Goal: Information Seeking & Learning: Learn about a topic

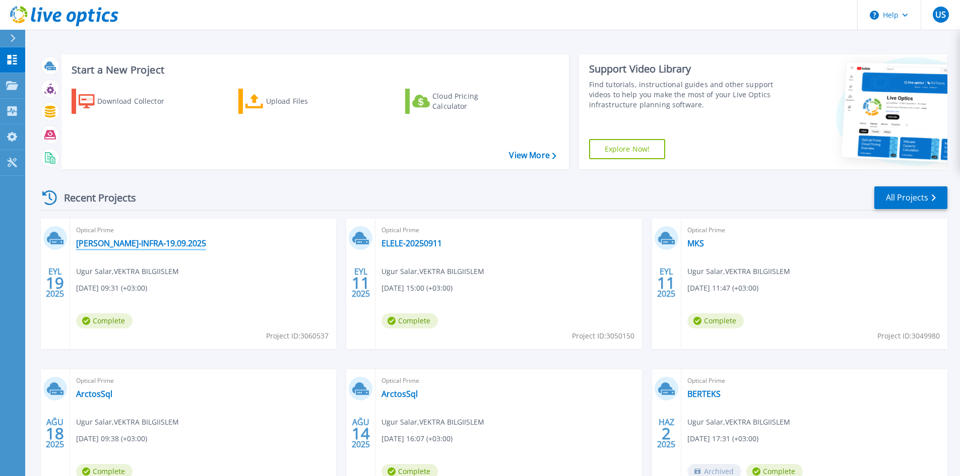
click at [116, 243] on link "[PERSON_NAME]-INFRA-19.09.2025" at bounding box center [141, 243] width 130 height 10
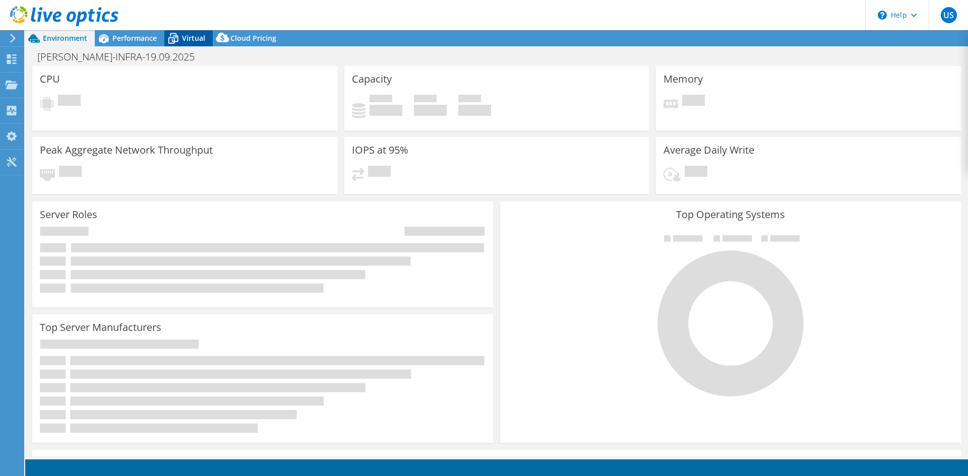
click at [172, 44] on icon at bounding box center [173, 39] width 18 height 18
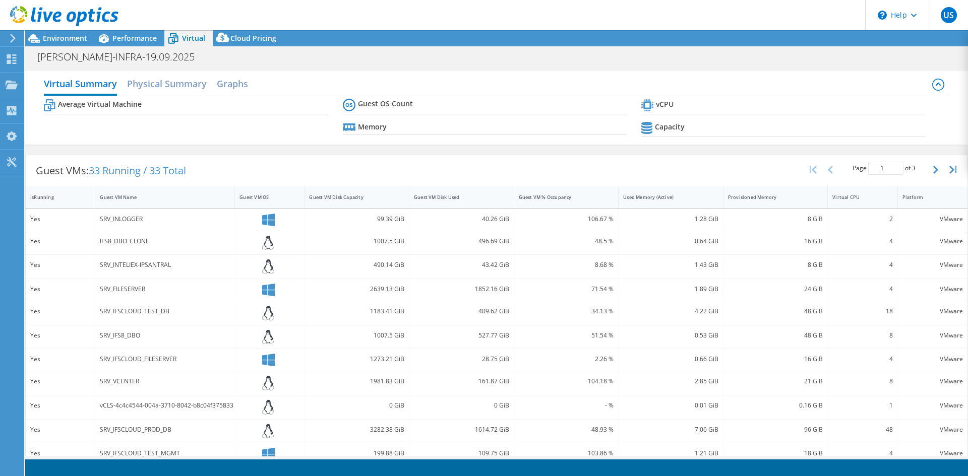
select select "EUFrankfurt"
select select "USD"
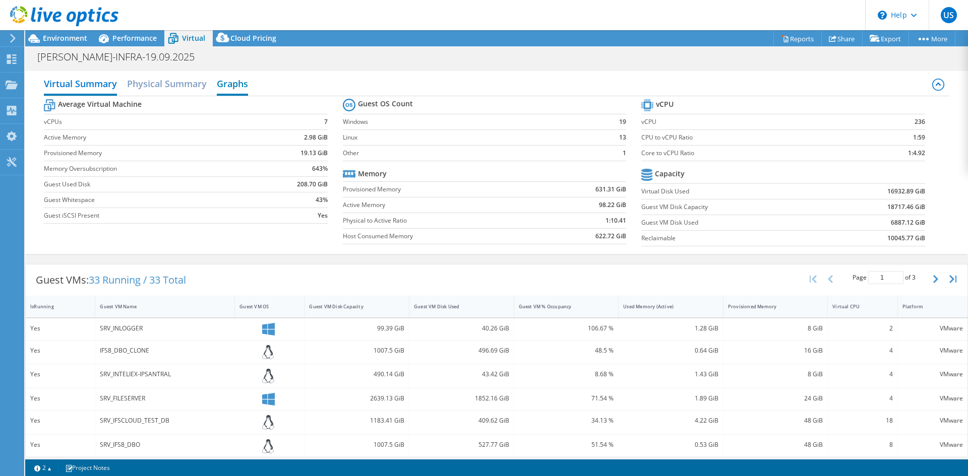
click at [235, 88] on h2 "Graphs" at bounding box center [232, 85] width 31 height 22
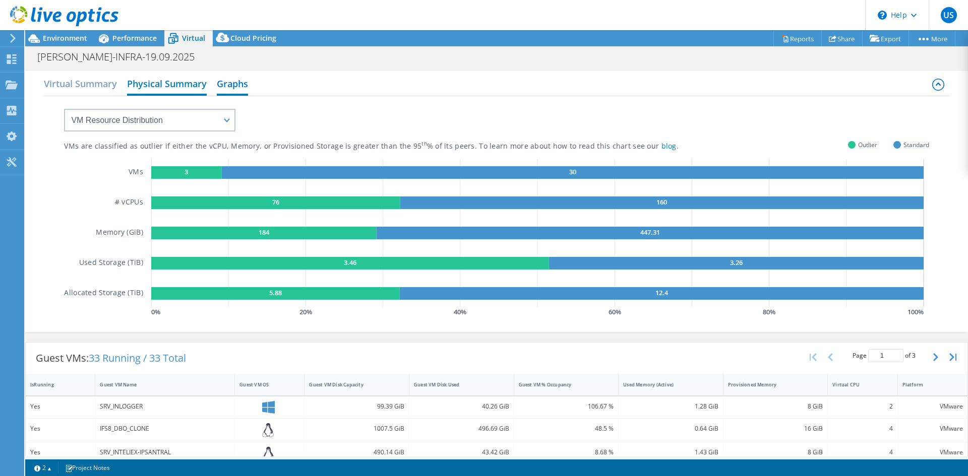
click at [195, 87] on h2 "Physical Summary" at bounding box center [167, 85] width 80 height 22
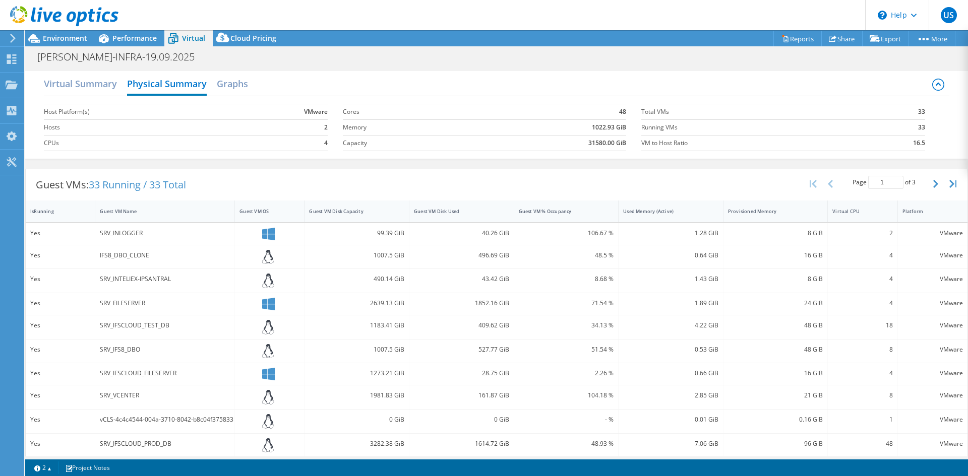
click at [118, 84] on div "Virtual Summary Physical Summary Graphs" at bounding box center [496, 85] width 905 height 23
click at [108, 85] on h2 "Virtual Summary" at bounding box center [80, 85] width 73 height 22
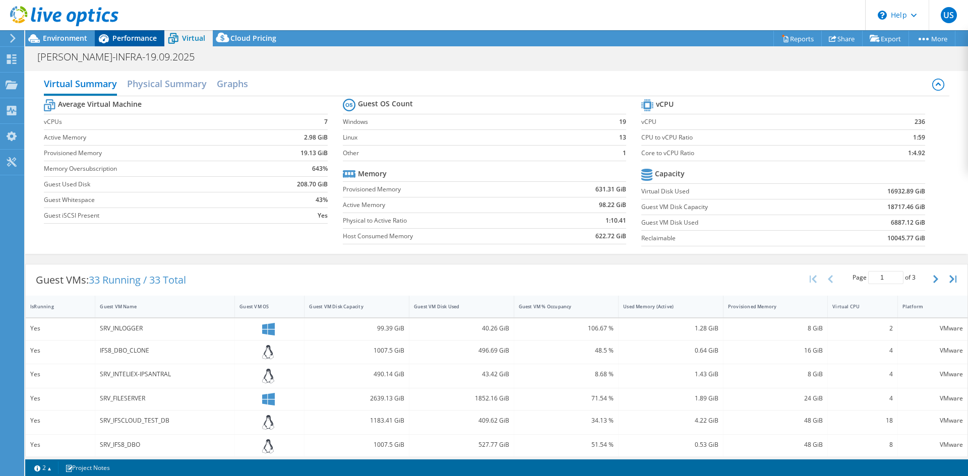
click at [133, 44] on div "Performance" at bounding box center [130, 38] width 70 height 16
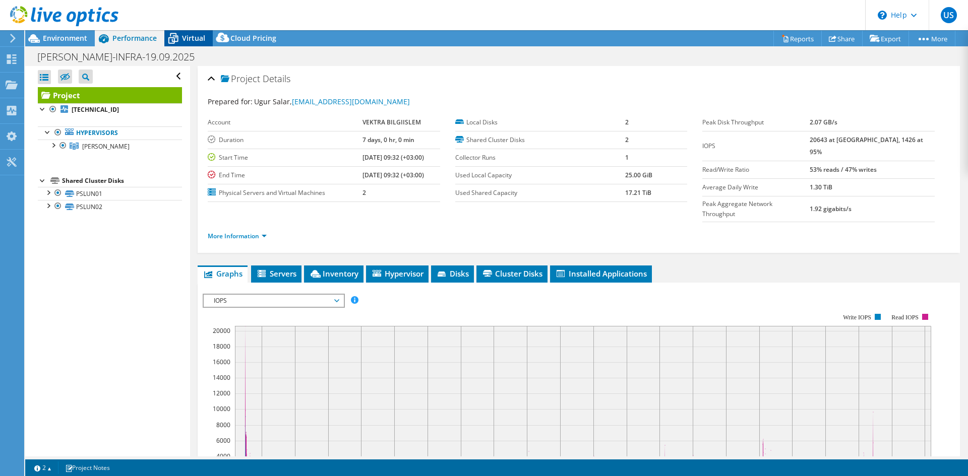
click at [169, 40] on icon at bounding box center [173, 39] width 18 height 18
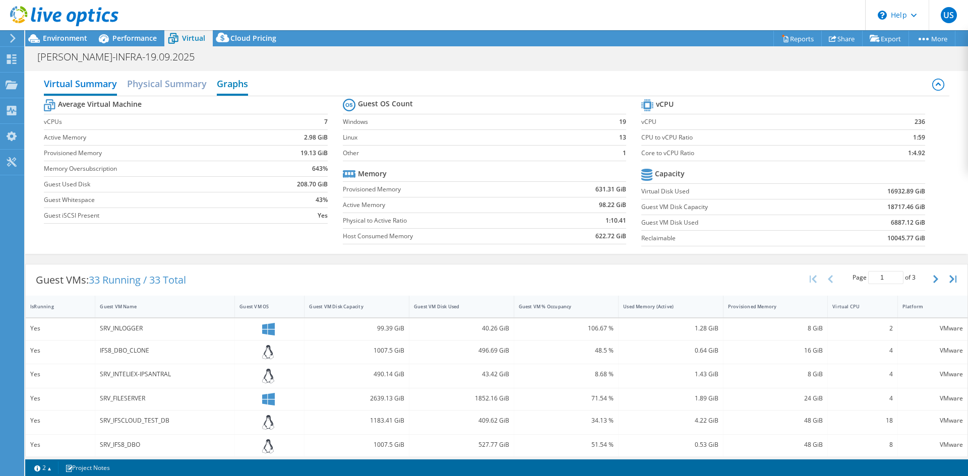
click at [228, 81] on h2 "Graphs" at bounding box center [232, 85] width 31 height 22
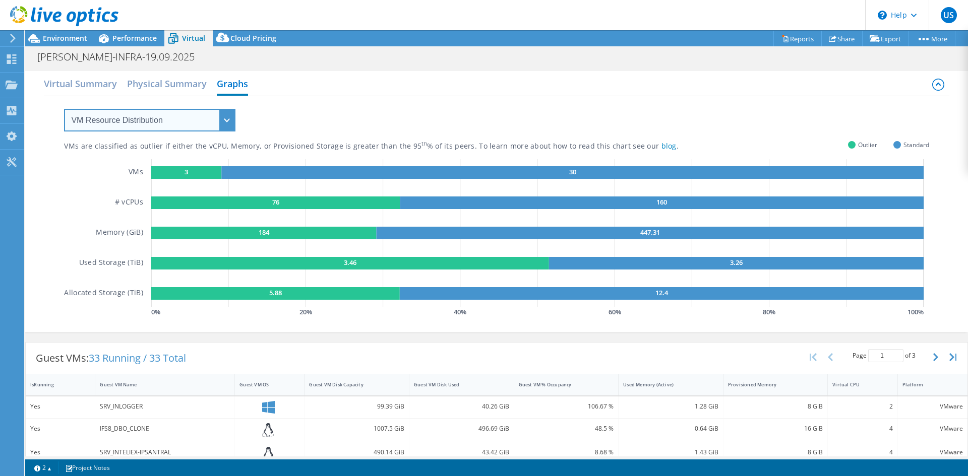
click at [136, 117] on select "VM Resource Distribution Provisioning Contrast Over Provisioning" at bounding box center [149, 120] width 171 height 23
select select "Over Provisioning"
click at [64, 109] on select "VM Resource Distribution Provisioning Contrast Over Provisioning" at bounding box center [149, 120] width 171 height 23
